Goal: Information Seeking & Learning: Learn about a topic

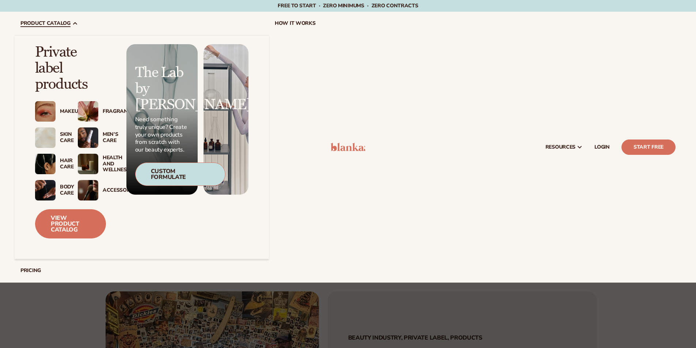
click at [106, 135] on div "Men’s Care" at bounding box center [104, 138] width 3 height 12
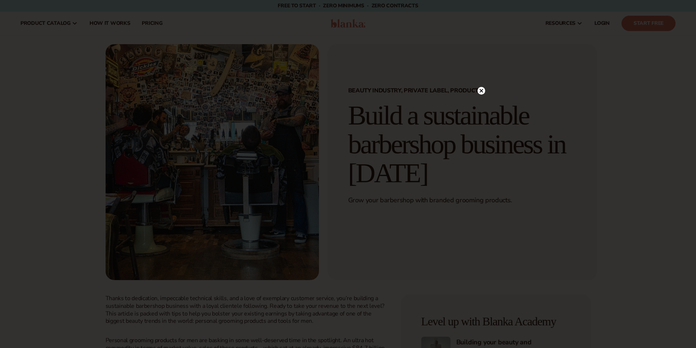
click at [484, 91] on circle at bounding box center [482, 91] width 8 height 8
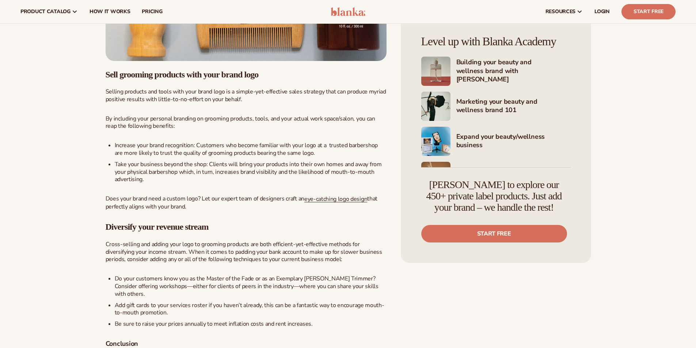
scroll to position [942, 0]
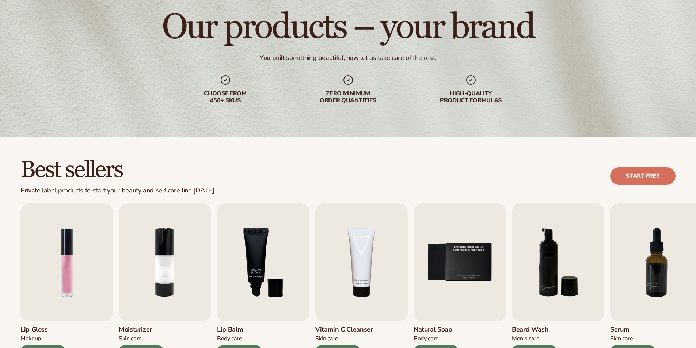
scroll to position [183, 0]
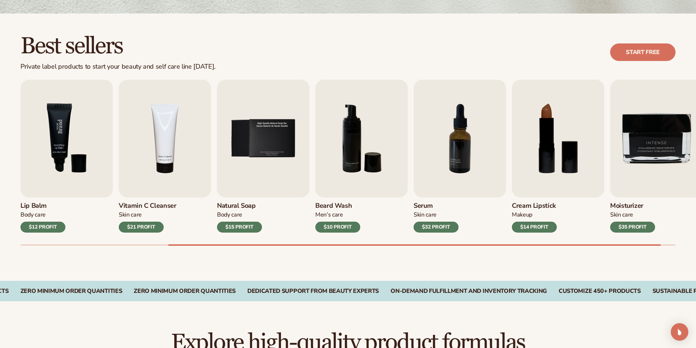
click at [168, 165] on img "4 / 9" at bounding box center [165, 139] width 92 height 118
click at [136, 207] on h3 "Vitamin C Cleanser" at bounding box center [148, 206] width 58 height 8
click at [134, 215] on div "Skin Care" at bounding box center [148, 215] width 58 height 8
click at [166, 172] on img "4 / 9" at bounding box center [165, 139] width 92 height 118
click at [171, 130] on img "4 / 9" at bounding box center [165, 139] width 92 height 118
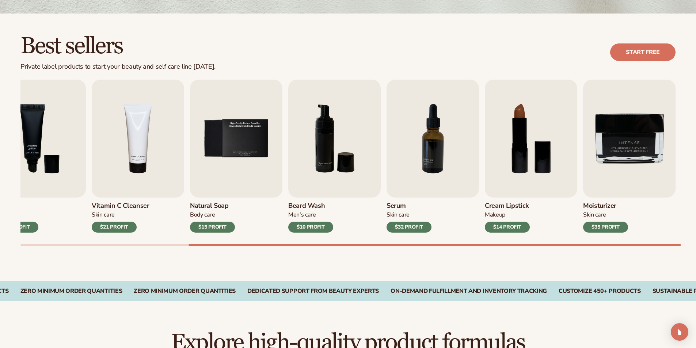
click at [301, 208] on h3 "Beard Wash" at bounding box center [310, 206] width 45 height 8
click at [324, 133] on img "6 / 9" at bounding box center [334, 139] width 92 height 118
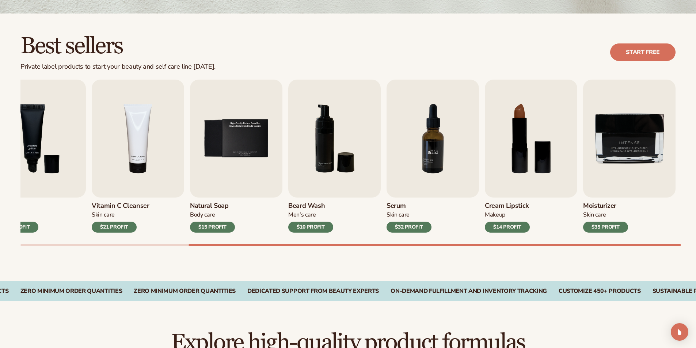
click at [434, 135] on img "7 / 9" at bounding box center [433, 139] width 92 height 118
click at [412, 226] on div "$32 PROFIT" at bounding box center [409, 227] width 45 height 11
click at [396, 212] on div "Skin Care" at bounding box center [409, 215] width 45 height 8
click at [398, 215] on div "Skin Care" at bounding box center [409, 215] width 45 height 8
click at [397, 206] on h3 "Serum" at bounding box center [409, 206] width 45 height 8
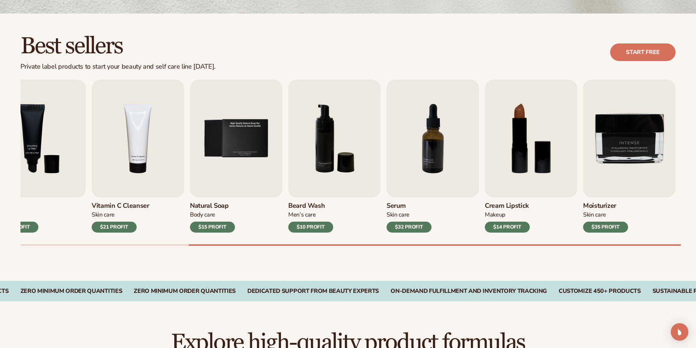
click at [492, 208] on h3 "Cream Lipstick" at bounding box center [507, 206] width 45 height 8
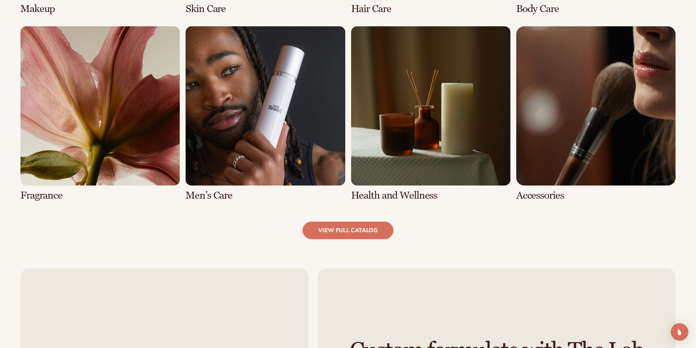
scroll to position [731, 0]
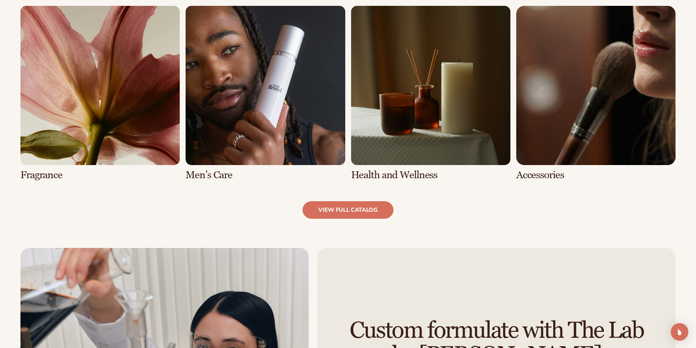
click at [262, 138] on link "6 / 8" at bounding box center [265, 93] width 159 height 175
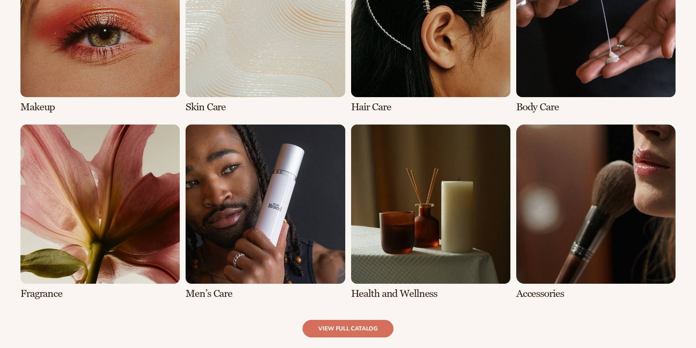
scroll to position [658, 0]
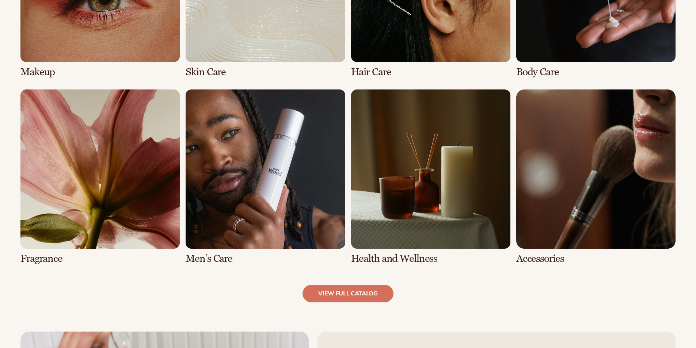
click at [553, 175] on link "8 / 8" at bounding box center [595, 177] width 159 height 175
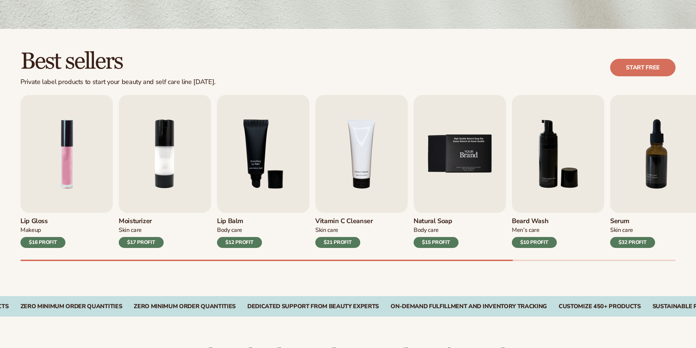
scroll to position [183, 0]
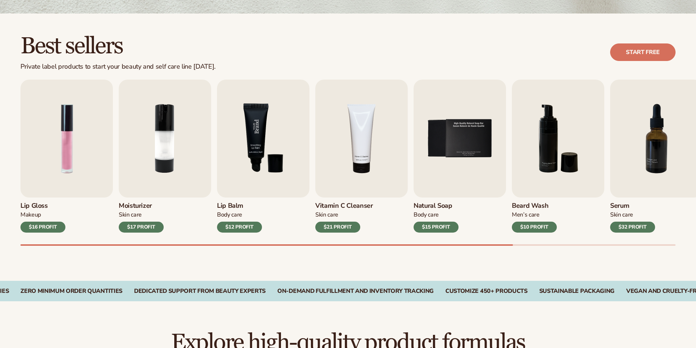
click at [261, 146] on img "3 / 9" at bounding box center [263, 139] width 92 height 118
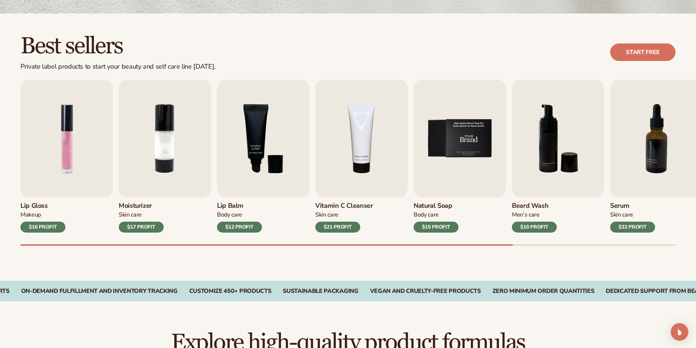
click at [434, 167] on img "5 / 9" at bounding box center [460, 139] width 92 height 118
click at [455, 131] on img "5 / 9" at bounding box center [460, 139] width 92 height 118
